Goal: Task Accomplishment & Management: Manage account settings

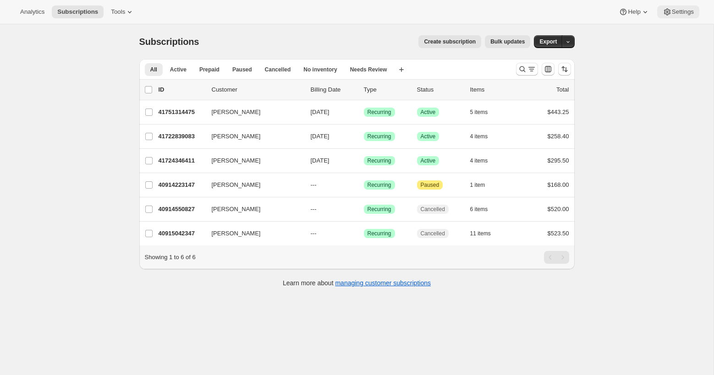
click at [680, 13] on span "Settings" at bounding box center [683, 11] width 22 height 7
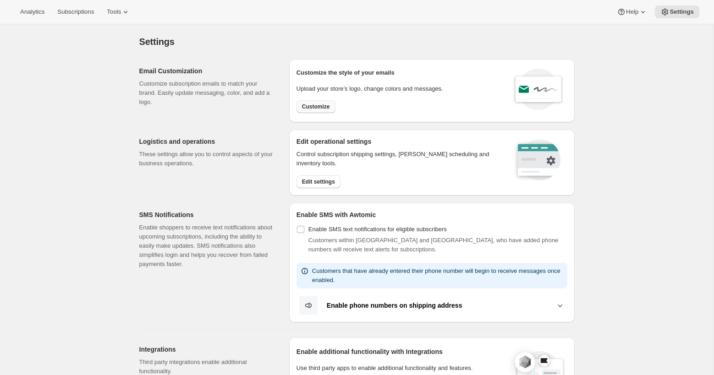
click at [319, 107] on span "Customize" at bounding box center [316, 106] width 28 height 7
select select "subscriptionMessage"
select select "5"
select select "15"
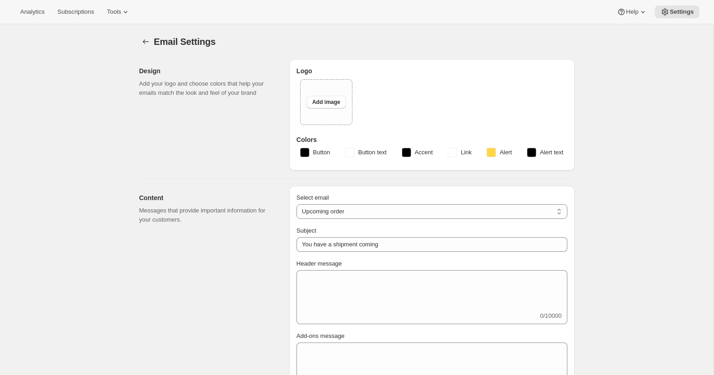
type input "[PERSON_NAME]"
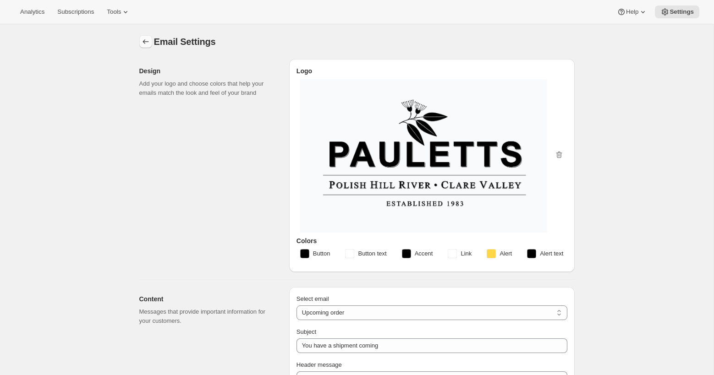
click at [142, 41] on icon "Settings" at bounding box center [145, 41] width 9 height 9
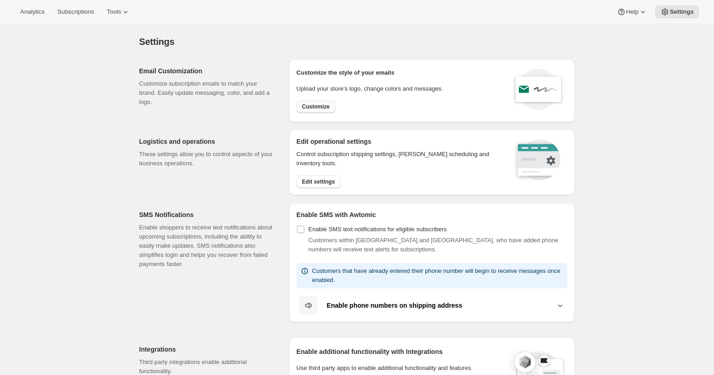
click at [323, 101] on button "Customize" at bounding box center [315, 106] width 39 height 13
select select "subscriptionMessage"
select select "5"
select select "15"
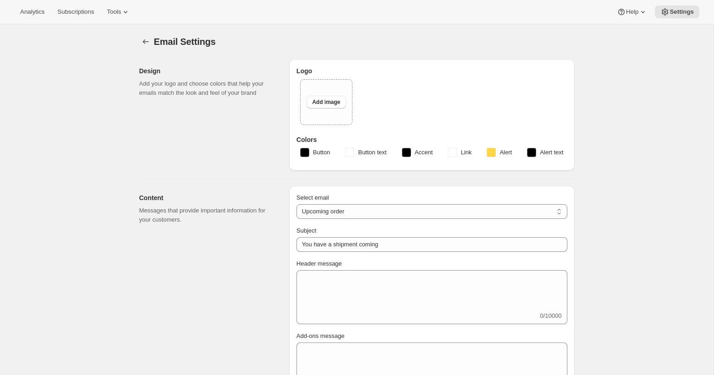
type input "[PERSON_NAME]"
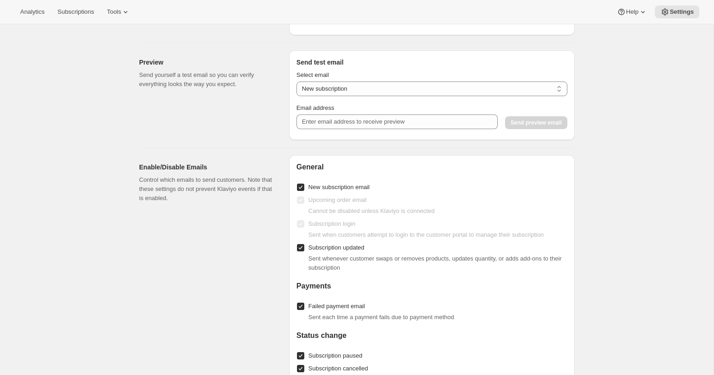
scroll to position [890, 0]
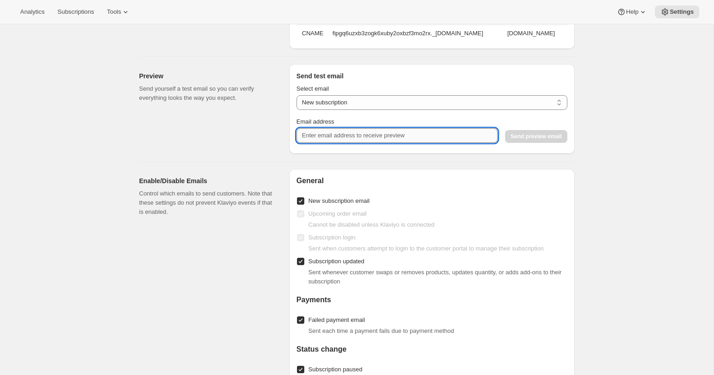
click at [326, 133] on input "Email address" at bounding box center [396, 135] width 201 height 15
paste input "[PERSON_NAME] <[EMAIL_ADDRESS][DOMAIN_NAME]>"
drag, startPoint x: 334, startPoint y: 136, endPoint x: 279, endPoint y: 136, distance: 54.5
click at [279, 136] on div "Preview Send yourself a test email so you can verify everything looks the way y…" at bounding box center [353, 105] width 443 height 97
click at [389, 135] on input "[EMAIL_ADDRESS][DOMAIN_NAME]>" at bounding box center [396, 135] width 201 height 15
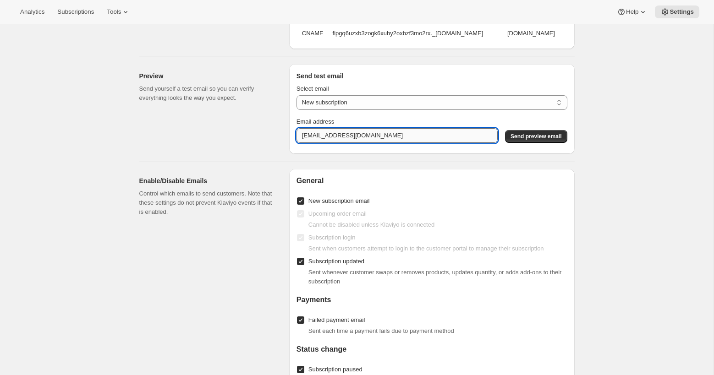
drag, startPoint x: 335, startPoint y: 137, endPoint x: 298, endPoint y: 136, distance: 36.7
click at [286, 135] on div "Preview Send yourself a test email so you can verify everything looks the way y…" at bounding box center [353, 105] width 443 height 97
type input "[EMAIL_ADDRESS][DOMAIN_NAME]"
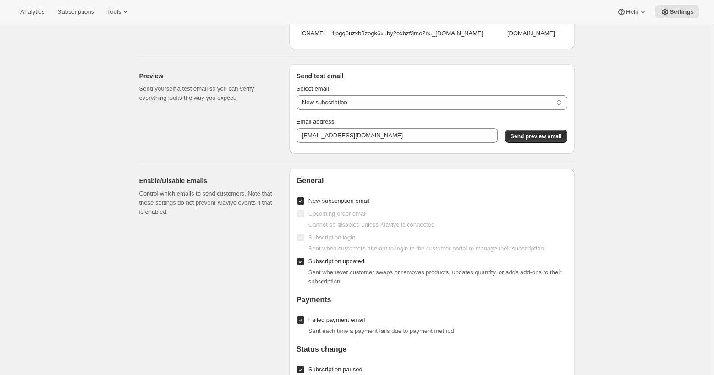
click at [521, 134] on span "Send preview email" at bounding box center [535, 136] width 51 height 7
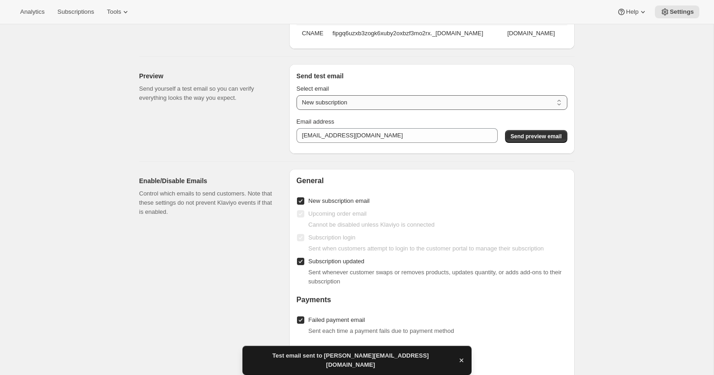
click at [388, 104] on select "New subscription Upcoming order Payment failure Delayed subscription Updated su…" at bounding box center [431, 102] width 271 height 15
click at [296, 95] on select "New subscription Upcoming order Payment failure Delayed subscription Updated su…" at bounding box center [431, 102] width 271 height 15
click at [527, 136] on span "Send preview email" at bounding box center [535, 136] width 51 height 7
click at [413, 101] on select "New subscription Upcoming order Payment failure Delayed subscription Updated su…" at bounding box center [431, 102] width 271 height 15
click at [296, 95] on select "New subscription Upcoming order Payment failure Delayed subscription Updated su…" at bounding box center [431, 102] width 271 height 15
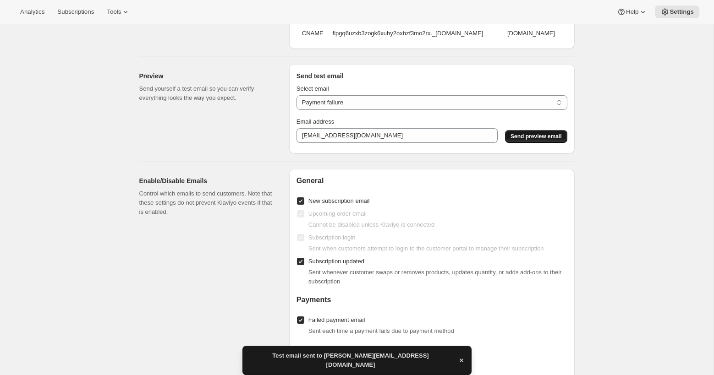
click at [528, 137] on span "Send preview email" at bounding box center [535, 136] width 51 height 7
click at [367, 102] on select "New subscription Upcoming order Payment failure Delayed subscription Updated su…" at bounding box center [431, 102] width 271 height 15
click at [296, 95] on select "New subscription Upcoming order Payment failure Delayed subscription Updated su…" at bounding box center [431, 102] width 271 height 15
click at [519, 135] on span "Send preview email" at bounding box center [535, 136] width 51 height 7
click at [360, 102] on select "New subscription Upcoming order Payment failure Delayed subscription Updated su…" at bounding box center [431, 102] width 271 height 15
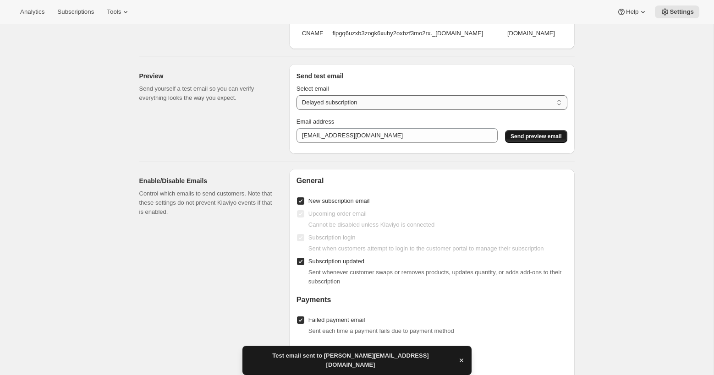
click at [296, 95] on select "New subscription Upcoming order Payment failure Delayed subscription Updated su…" at bounding box center [431, 102] width 271 height 15
click at [526, 137] on span "Send preview email" at bounding box center [535, 136] width 51 height 7
click at [367, 103] on select "New subscription Upcoming order Payment failure Delayed subscription Updated su…" at bounding box center [431, 102] width 271 height 15
click at [296, 95] on select "New subscription Upcoming order Payment failure Delayed subscription Updated su…" at bounding box center [431, 102] width 271 height 15
click at [523, 136] on span "Send preview email" at bounding box center [535, 136] width 51 height 7
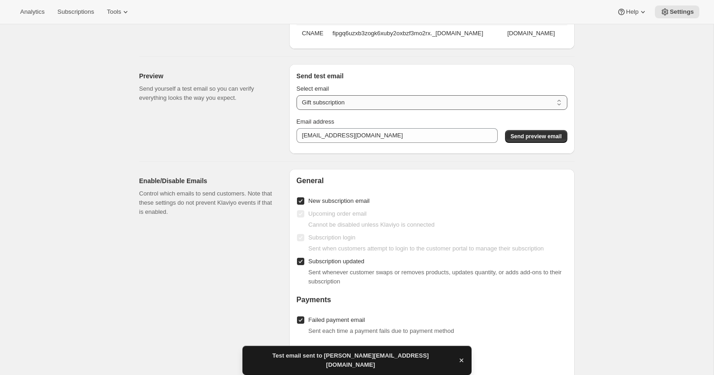
click at [366, 102] on select "New subscription Upcoming order Payment failure Delayed subscription Updated su…" at bounding box center [431, 102] width 271 height 15
click at [296, 95] on select "New subscription Upcoming order Payment failure Delayed subscription Updated su…" at bounding box center [431, 102] width 271 height 15
click at [529, 133] on span "Send preview email" at bounding box center [535, 136] width 51 height 7
click at [360, 101] on select "New subscription Upcoming order Payment failure Delayed subscription Updated su…" at bounding box center [431, 102] width 271 height 15
click at [296, 95] on select "New subscription Upcoming order Payment failure Delayed subscription Updated su…" at bounding box center [431, 102] width 271 height 15
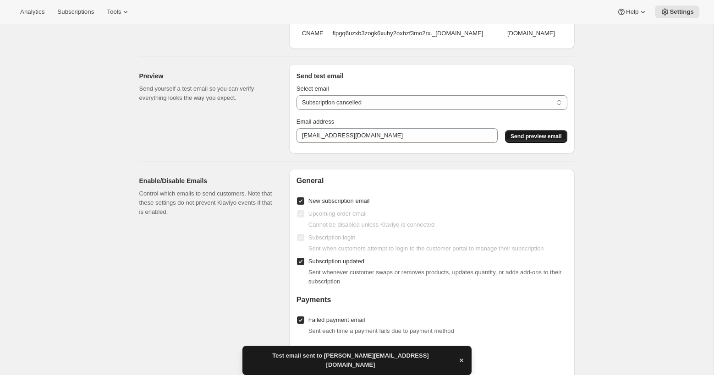
click at [520, 137] on span "Send preview email" at bounding box center [535, 136] width 51 height 7
click at [369, 96] on select "New subscription Upcoming order Payment failure Delayed subscription Updated su…" at bounding box center [431, 102] width 271 height 15
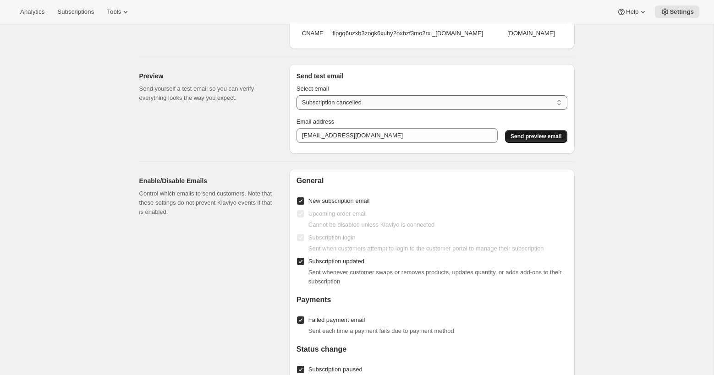
click at [385, 99] on select "New subscription Upcoming order Payment failure Delayed subscription Updated su…" at bounding box center [431, 102] width 271 height 15
click at [296, 95] on select "New subscription Upcoming order Payment failure Delayed subscription Updated su…" at bounding box center [431, 102] width 271 height 15
click at [532, 136] on span "Send preview email" at bounding box center [535, 136] width 51 height 7
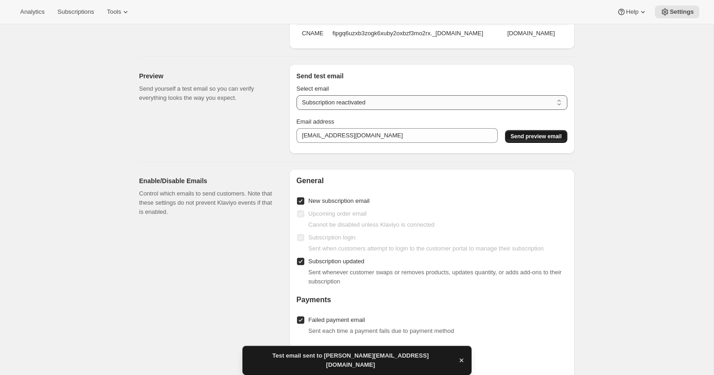
click at [377, 102] on select "New subscription Upcoming order Payment failure Delayed subscription Updated su…" at bounding box center [431, 102] width 271 height 15
select select "subscription-status-changed_cancelled"
click at [296, 95] on select "New subscription Upcoming order Payment failure Delayed subscription Updated su…" at bounding box center [431, 102] width 271 height 15
click at [541, 134] on span "Send preview email" at bounding box center [535, 136] width 51 height 7
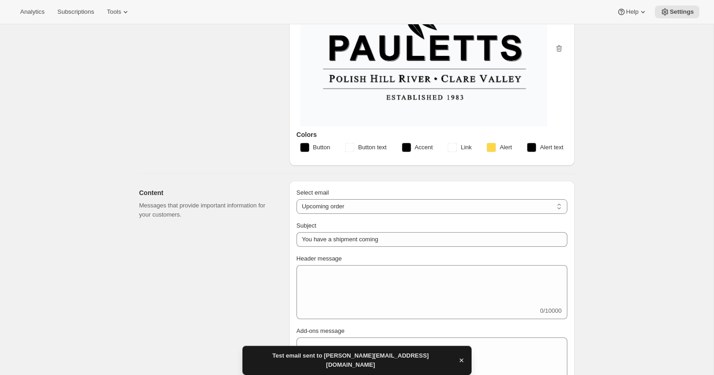
scroll to position [0, 0]
